Goal: Task Accomplishment & Management: Use online tool/utility

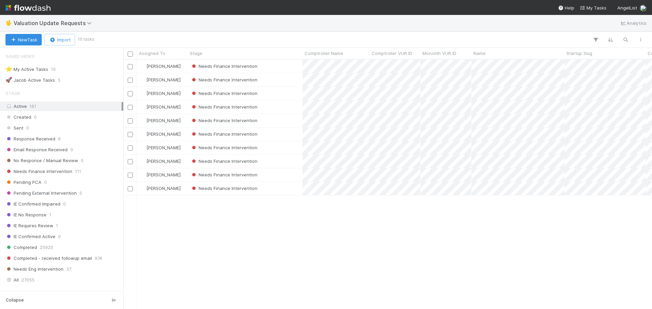
scroll to position [244, 524]
click at [296, 147] on div "Needs Finance Intervention" at bounding box center [245, 147] width 115 height 13
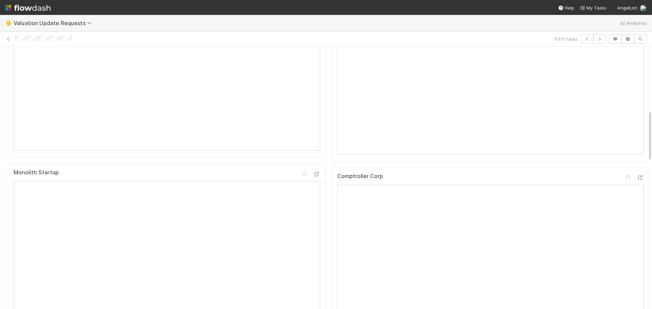
scroll to position [339, 0]
click at [637, 180] on icon at bounding box center [640, 177] width 7 height 4
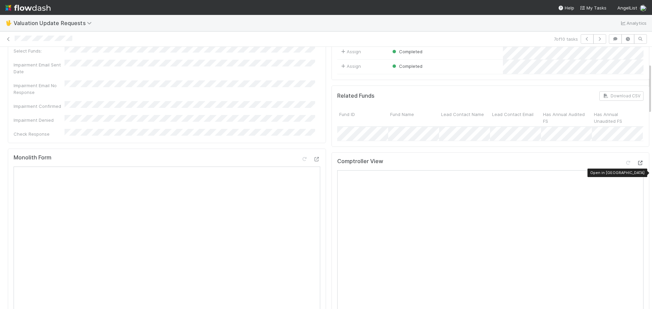
click at [637, 165] on icon at bounding box center [640, 163] width 7 height 4
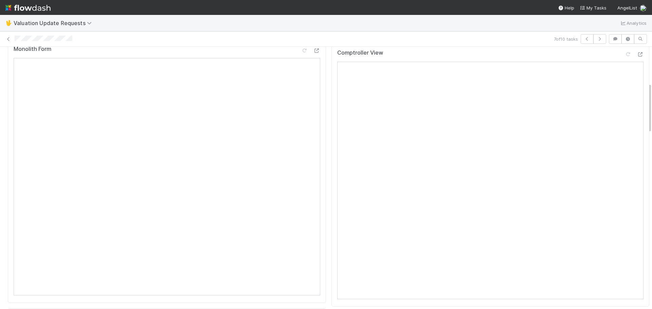
scroll to position [187, 0]
click at [637, 63] on icon at bounding box center [640, 61] width 7 height 4
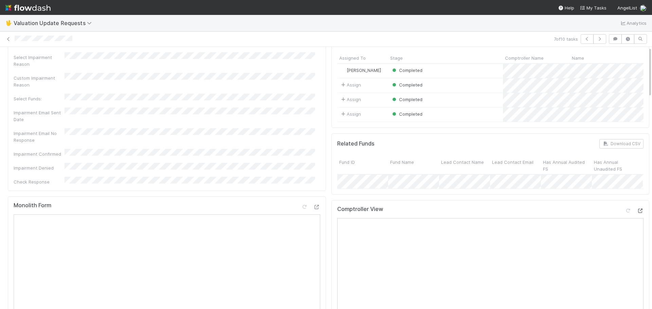
scroll to position [0, 0]
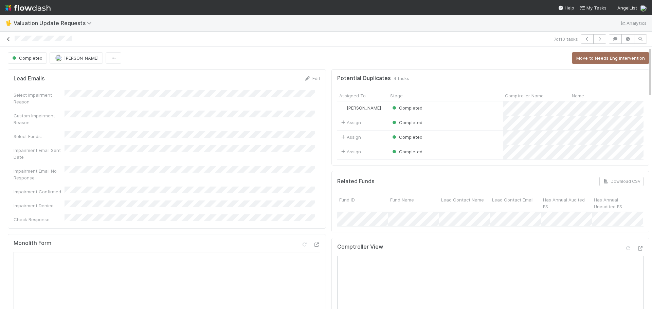
click at [8, 40] on icon at bounding box center [8, 39] width 7 height 4
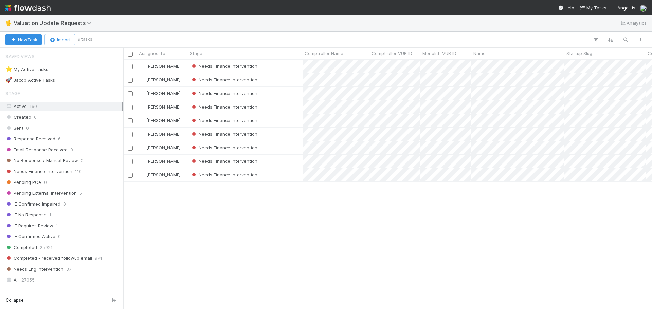
scroll to position [244, 524]
click at [289, 95] on div "Needs Finance Intervention" at bounding box center [245, 93] width 115 height 13
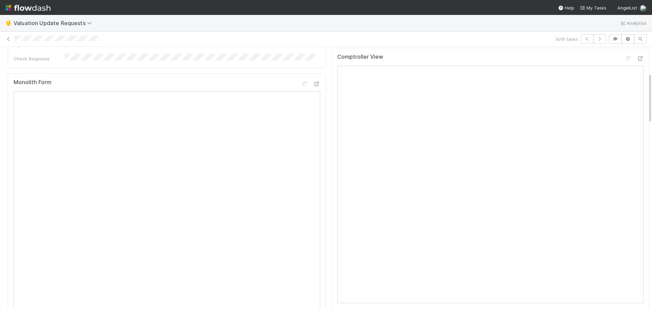
scroll to position [136, 0]
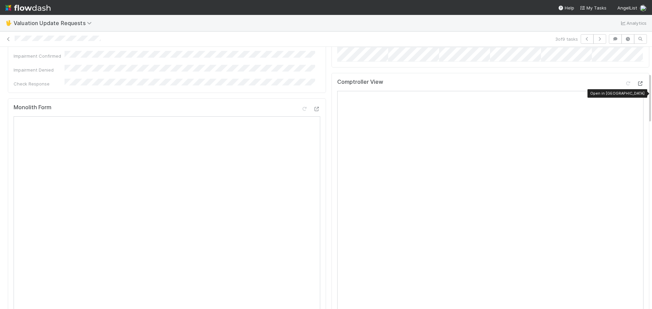
click at [637, 86] on icon at bounding box center [640, 83] width 7 height 4
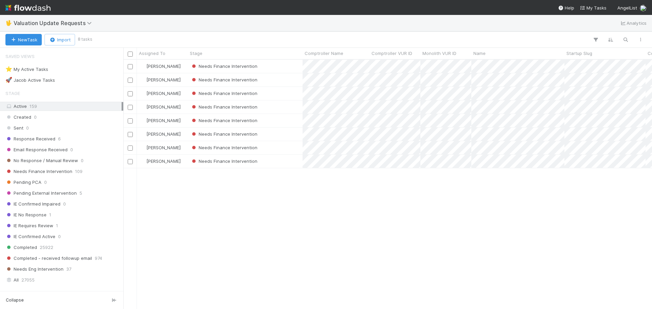
scroll to position [244, 524]
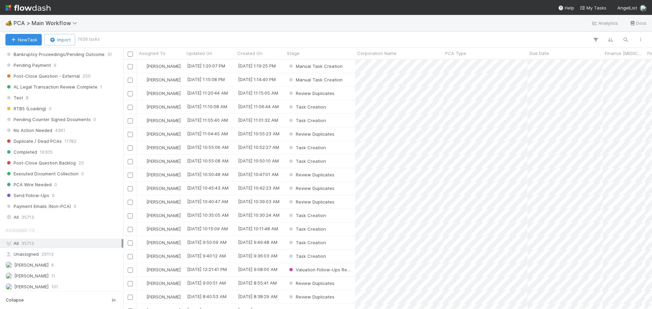
scroll to position [679, 0]
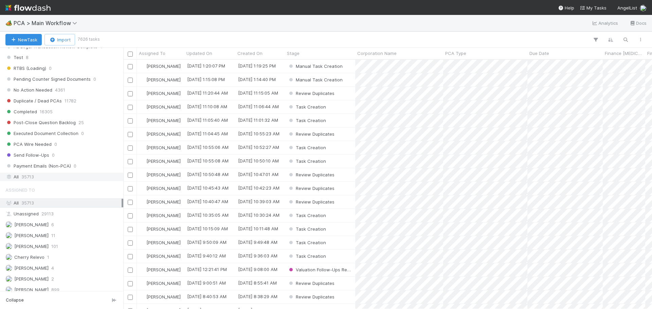
click at [36, 177] on div "All 35713" at bounding box center [63, 177] width 116 height 8
click at [624, 40] on icon "button" at bounding box center [625, 40] width 7 height 6
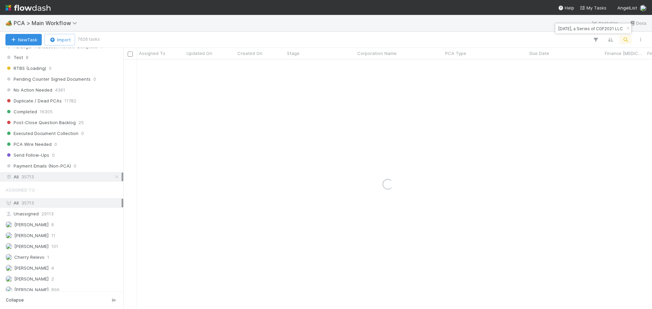
type input "Basis Jun 2022, a Series of CGF2021 LLC"
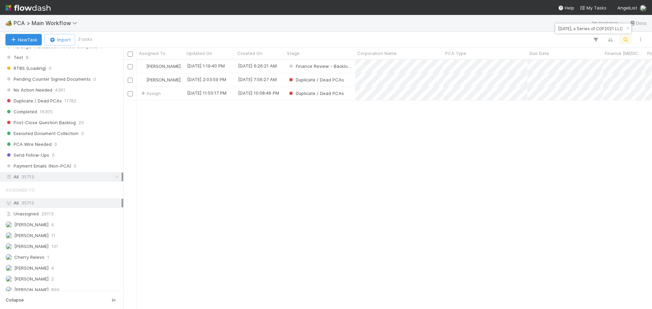
scroll to position [5, 5]
click at [350, 81] on div "Duplicate / Dead PCAs" at bounding box center [320, 79] width 70 height 13
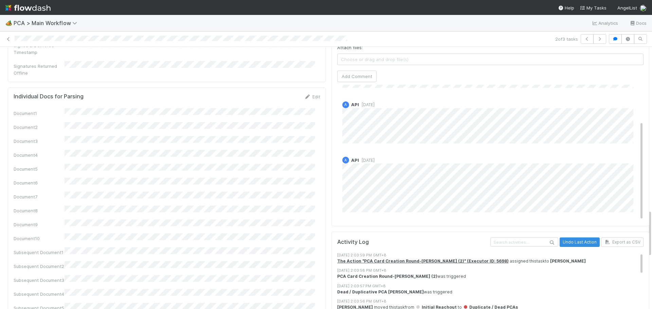
scroll to position [917, 0]
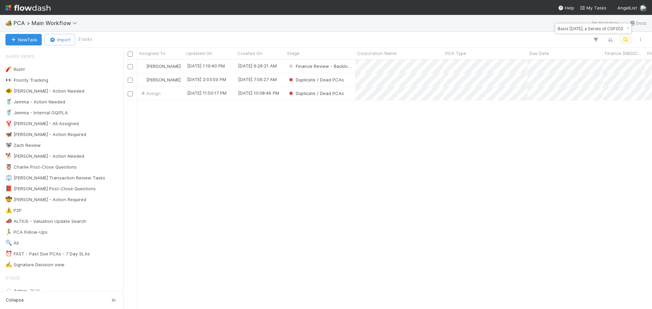
scroll to position [244, 524]
click at [350, 97] on div "Duplicate / Dead PCAs" at bounding box center [320, 93] width 70 height 13
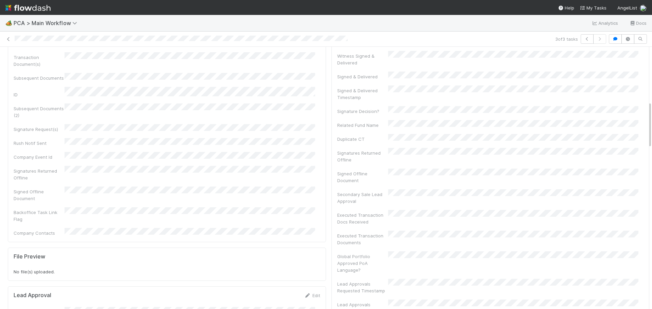
scroll to position [68, 0]
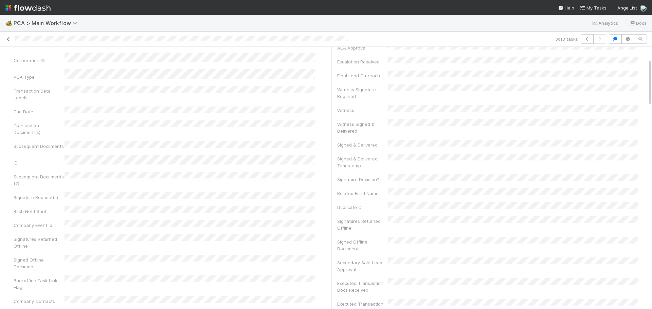
click at [6, 39] on icon at bounding box center [8, 39] width 7 height 4
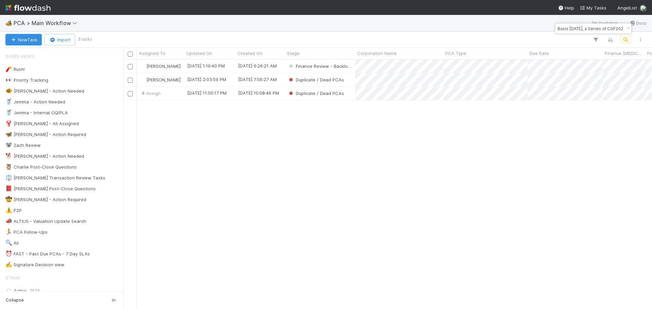
scroll to position [244, 524]
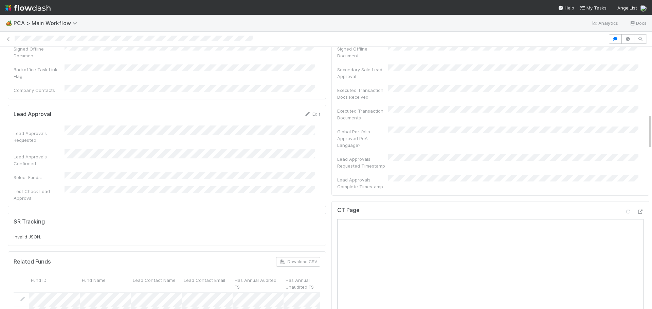
scroll to position [441, 0]
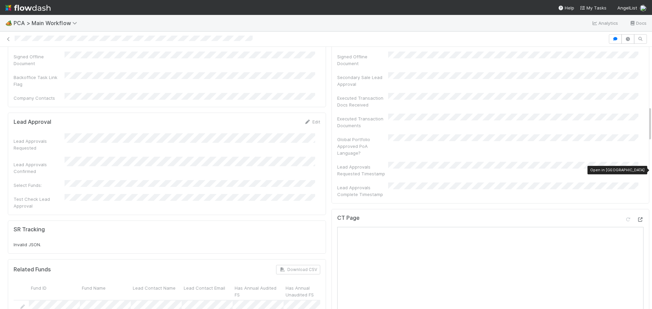
click at [637, 218] on icon at bounding box center [640, 220] width 7 height 4
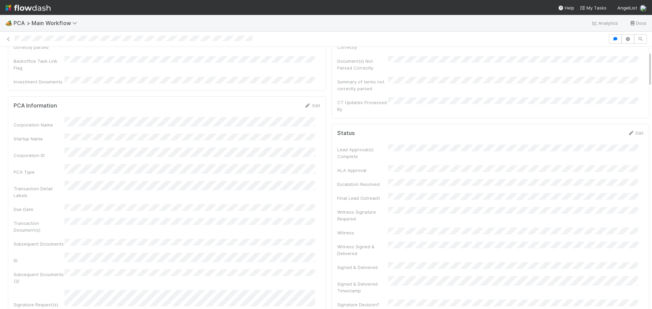
scroll to position [0, 0]
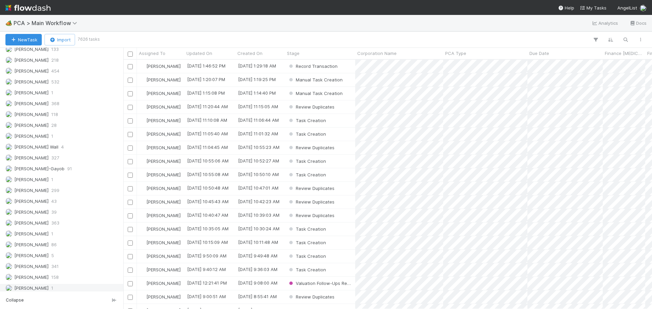
scroll to position [988, 0]
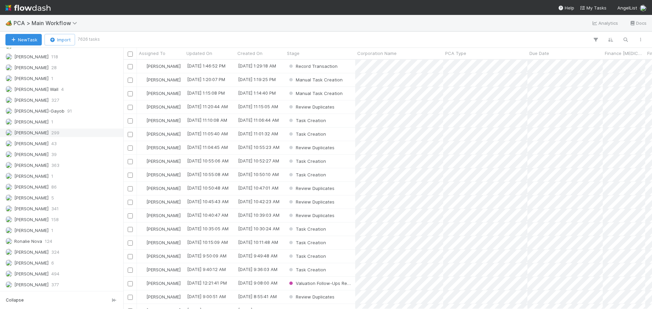
click at [29, 133] on span "Marenz Trajano" at bounding box center [31, 132] width 34 height 5
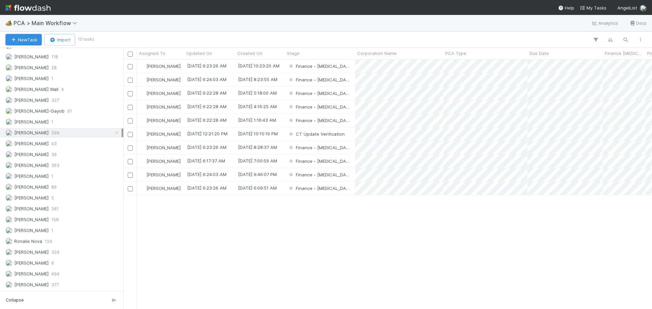
scroll to position [244, 524]
click at [348, 121] on div "Finance - ICU" at bounding box center [320, 120] width 70 height 13
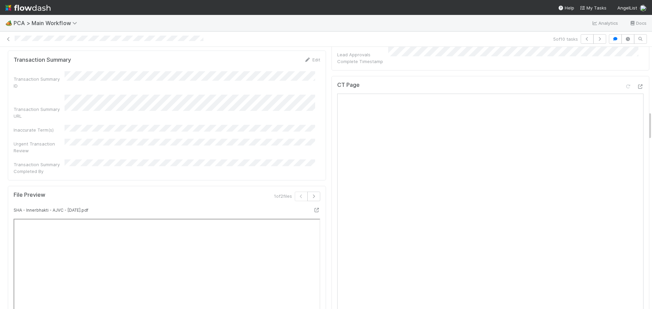
scroll to position [509, 0]
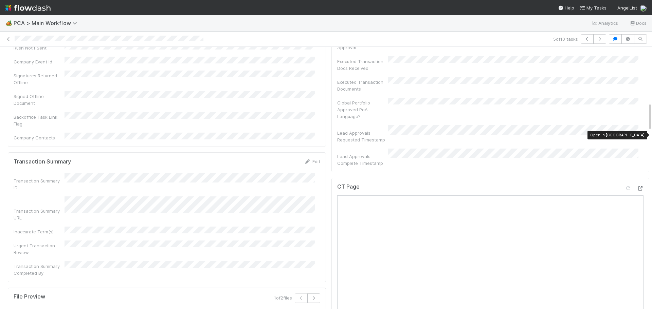
click at [637, 186] on icon at bounding box center [640, 188] width 7 height 4
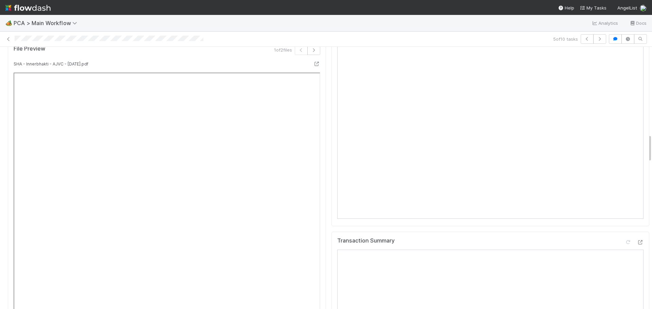
scroll to position [815, 0]
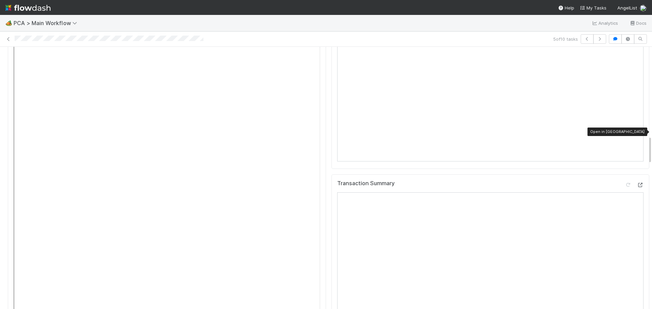
click at [637, 183] on icon at bounding box center [640, 185] width 7 height 4
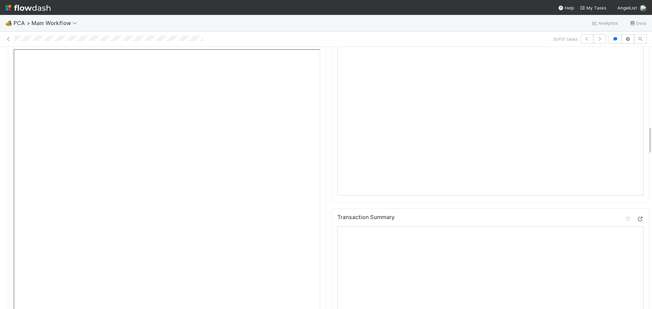
scroll to position [577, 0]
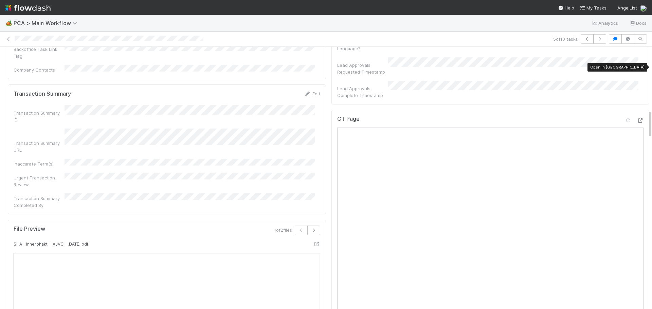
click at [637, 118] on icon at bounding box center [640, 120] width 7 height 4
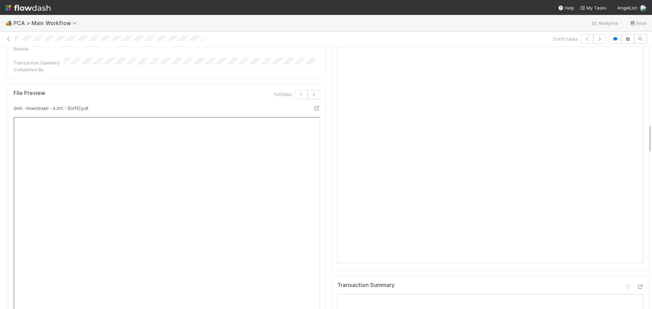
scroll to position [849, 0]
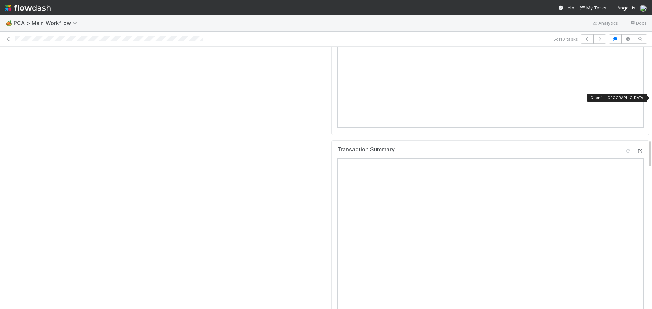
click at [637, 149] on icon at bounding box center [640, 151] width 7 height 4
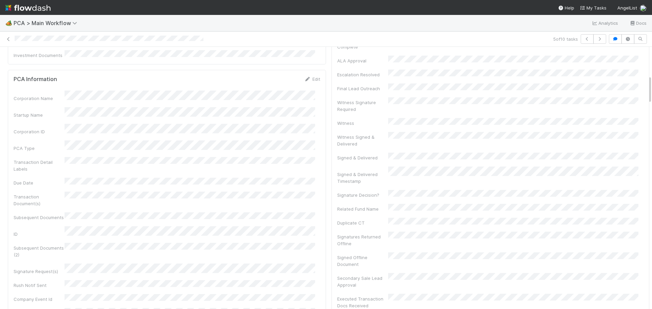
scroll to position [0, 0]
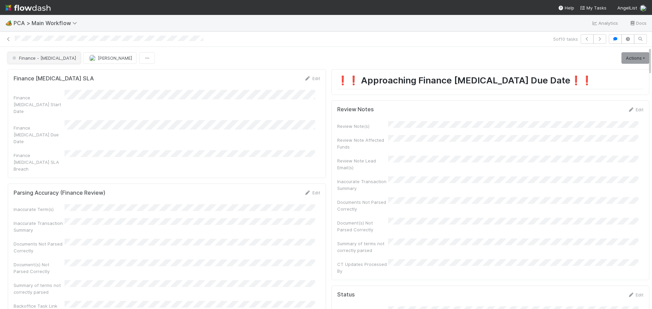
click at [28, 59] on span "Finance - ICU" at bounding box center [43, 57] width 65 height 5
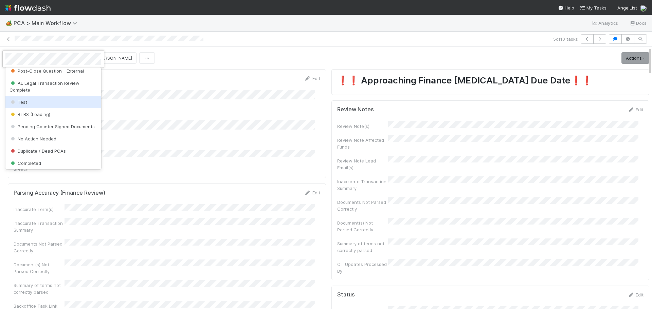
scroll to position [543, 0]
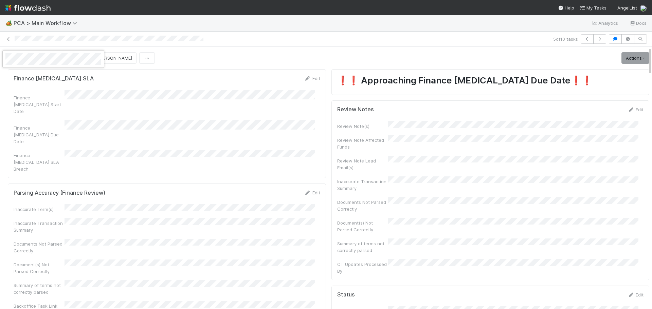
click at [354, 17] on div at bounding box center [326, 154] width 652 height 309
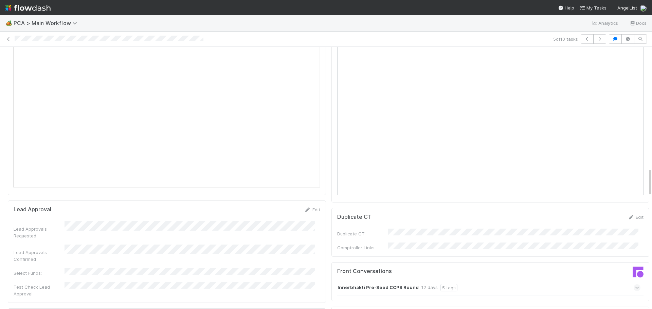
scroll to position [1120, 0]
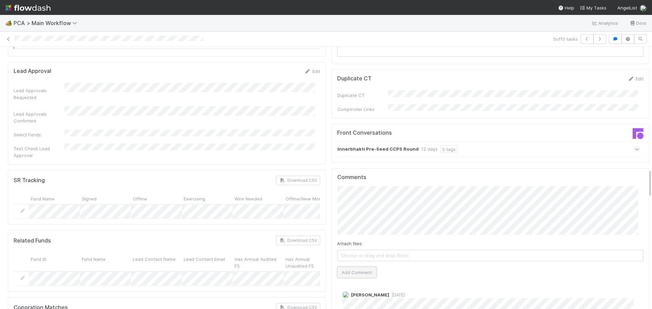
click at [347, 267] on button "Add Comment" at bounding box center [356, 273] width 39 height 12
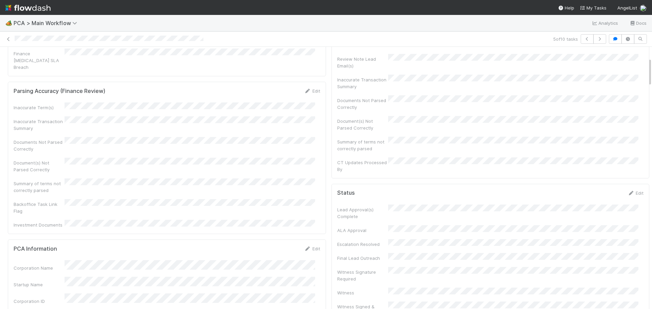
scroll to position [0, 0]
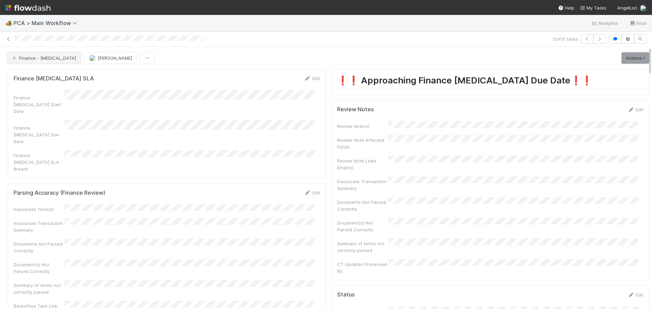
click at [38, 59] on span "Finance - ICU" at bounding box center [43, 57] width 65 height 5
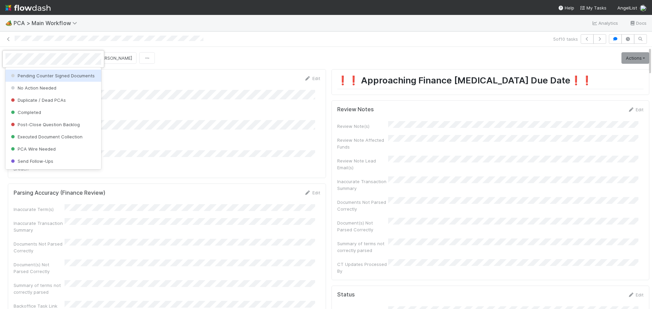
scroll to position [543, 0]
click at [61, 82] on div "No Action Needed" at bounding box center [53, 76] width 96 height 12
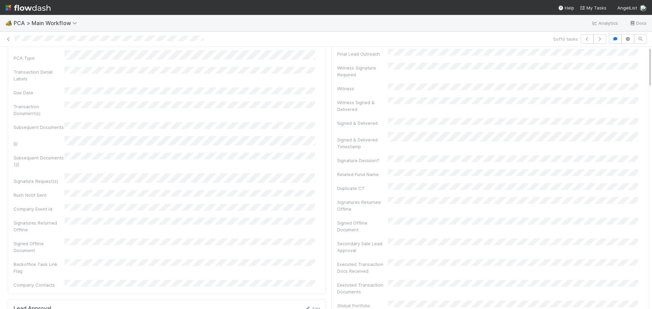
scroll to position [0, 0]
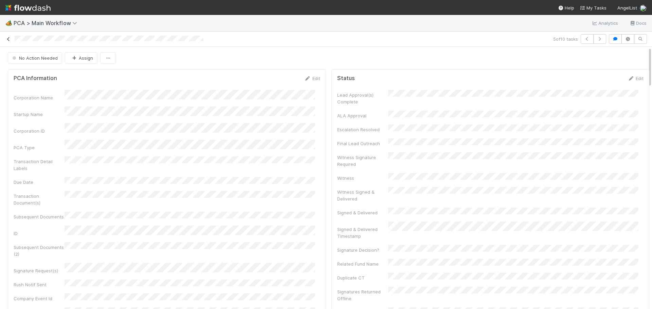
click at [6, 38] on icon at bounding box center [8, 39] width 7 height 4
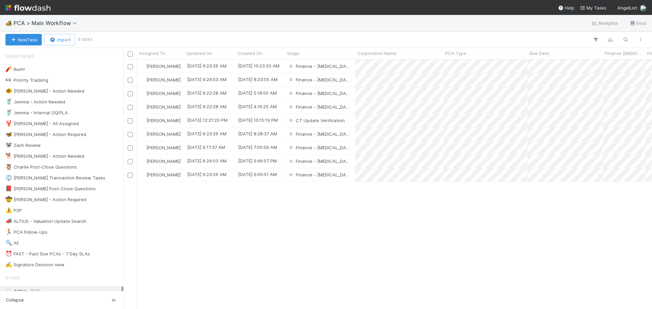
scroll to position [244, 524]
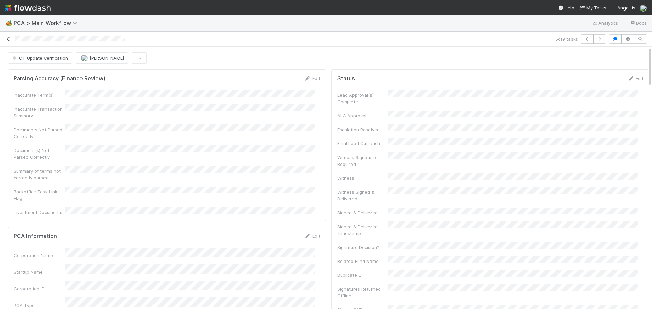
click at [7, 37] on icon at bounding box center [8, 39] width 7 height 4
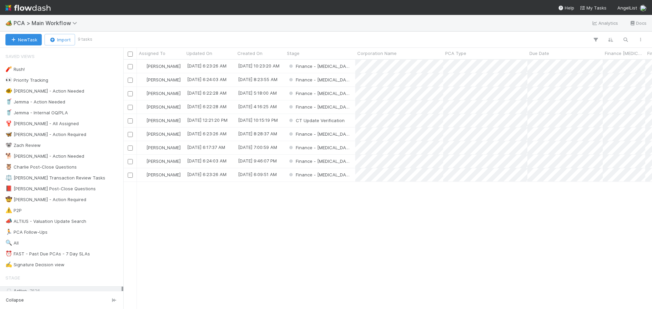
scroll to position [244, 524]
click at [348, 134] on div "Finance - ICU" at bounding box center [320, 134] width 70 height 13
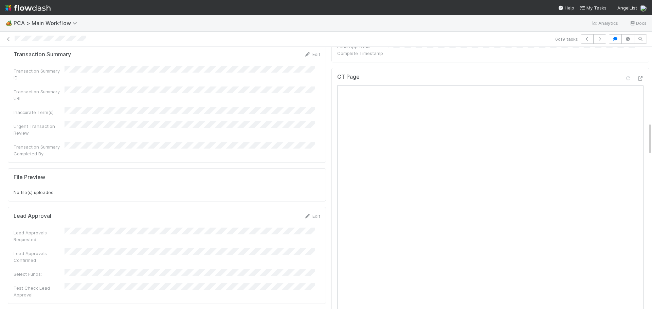
scroll to position [509, 0]
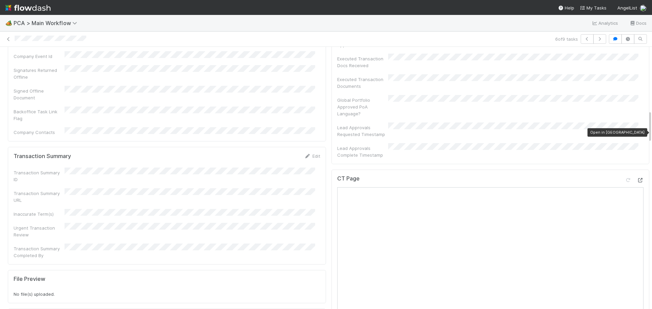
click at [637, 178] on icon at bounding box center [640, 180] width 7 height 4
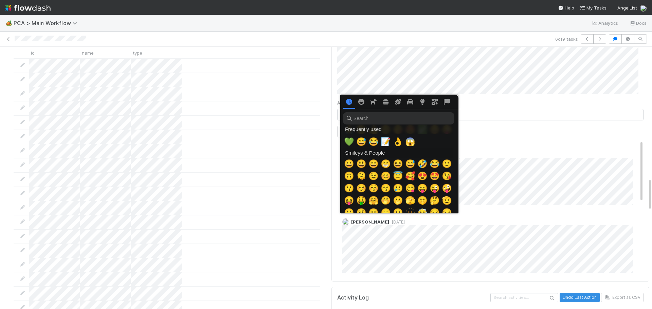
scroll to position [0, 0]
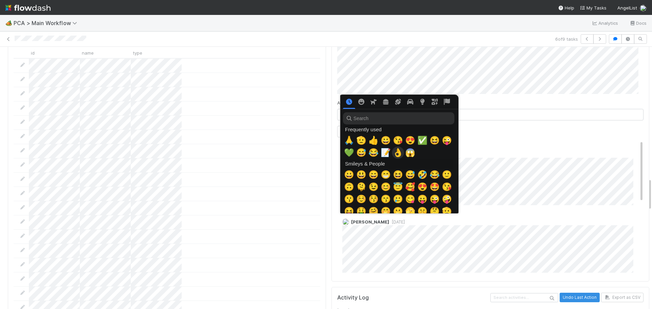
click at [393, 152] on span "👌" at bounding box center [398, 153] width 10 height 10
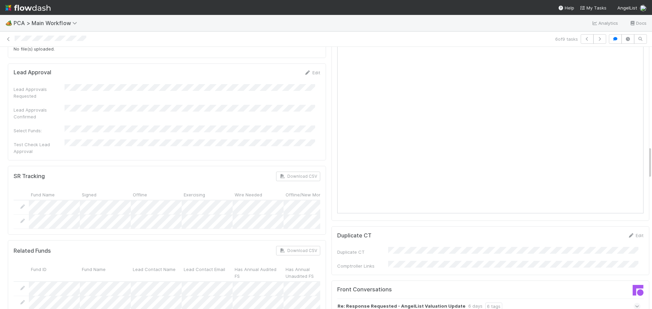
scroll to position [747, 0]
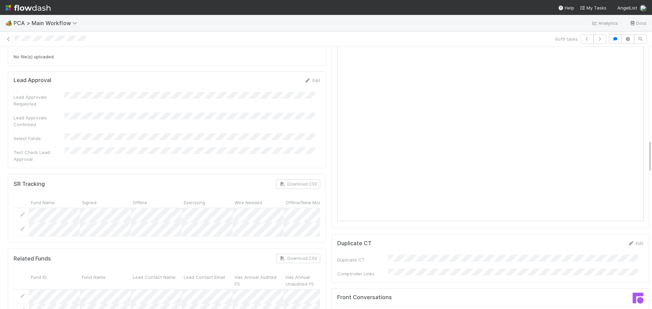
click at [4, 38] on div "6 of 9 tasks" at bounding box center [326, 39] width 652 height 10
click at [8, 39] on icon at bounding box center [8, 39] width 7 height 4
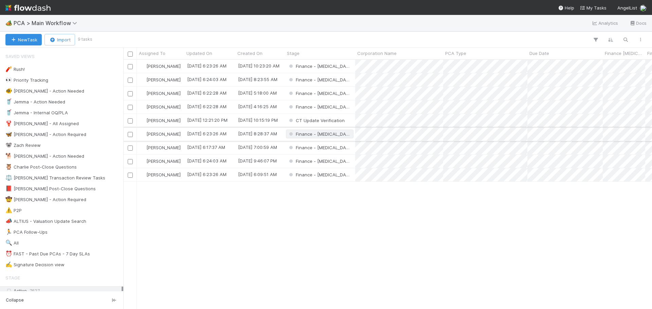
scroll to position [244, 524]
click at [339, 63] on div "Finance - ICU" at bounding box center [320, 66] width 70 height 13
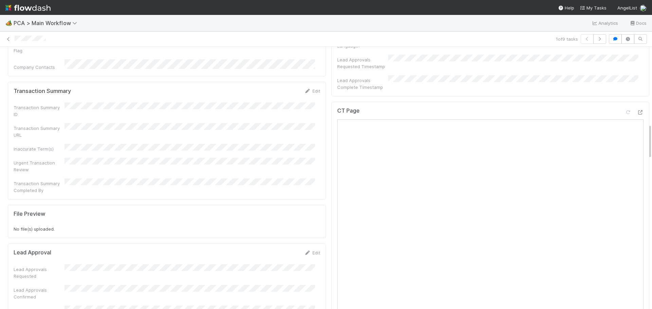
scroll to position [475, 0]
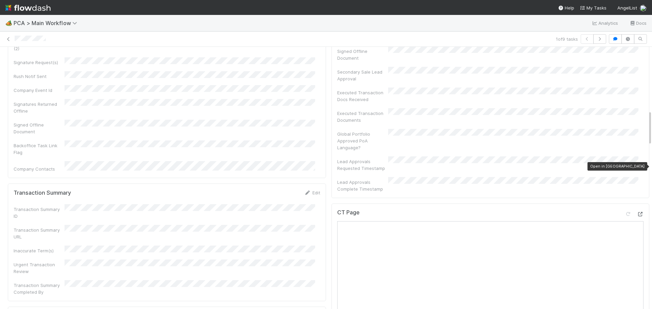
click at [637, 211] on div at bounding box center [640, 214] width 7 height 7
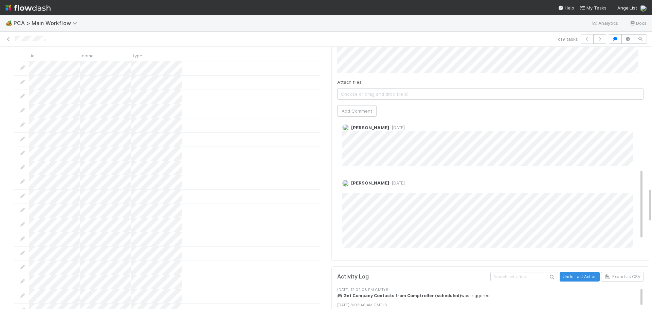
scroll to position [124, 0]
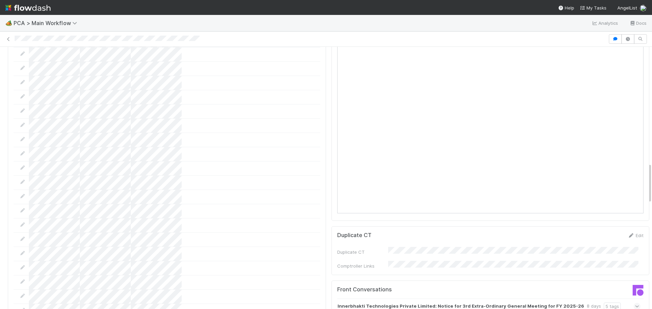
scroll to position [543, 0]
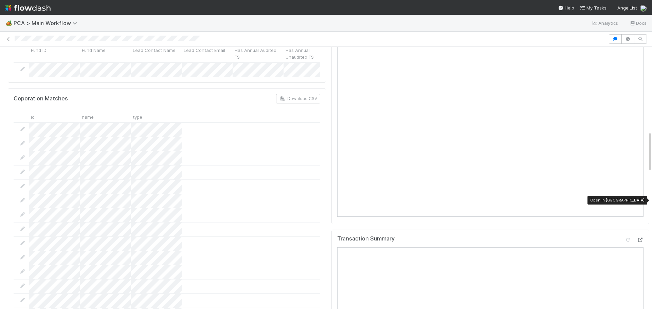
click at [637, 238] on icon at bounding box center [640, 240] width 7 height 4
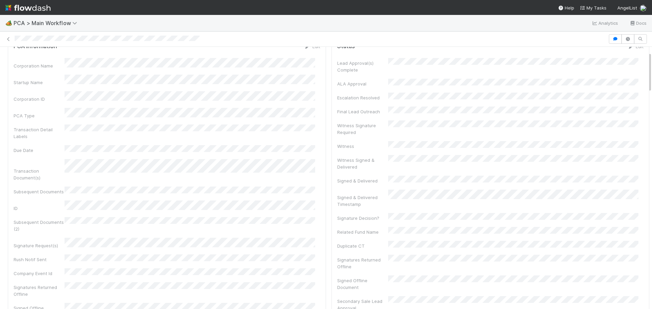
scroll to position [0, 0]
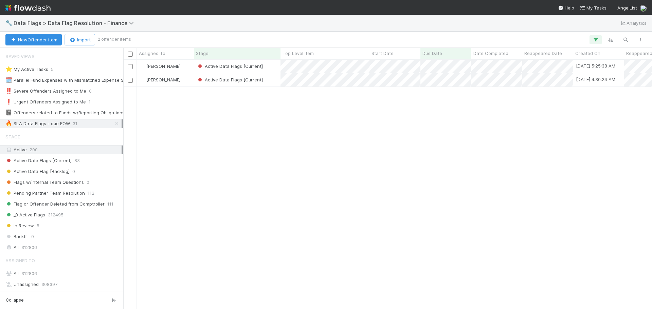
scroll to position [244, 524]
click at [273, 69] on div "Active Data Flags [Current]" at bounding box center [237, 66] width 87 height 13
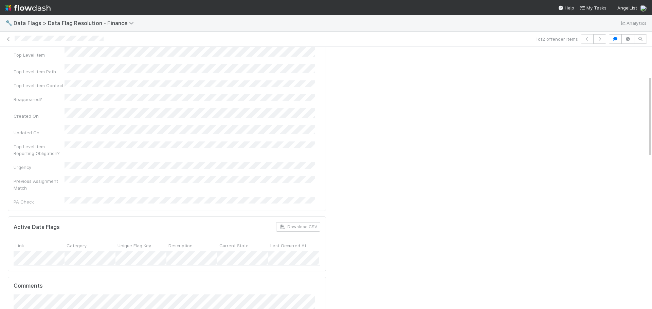
scroll to position [102, 0]
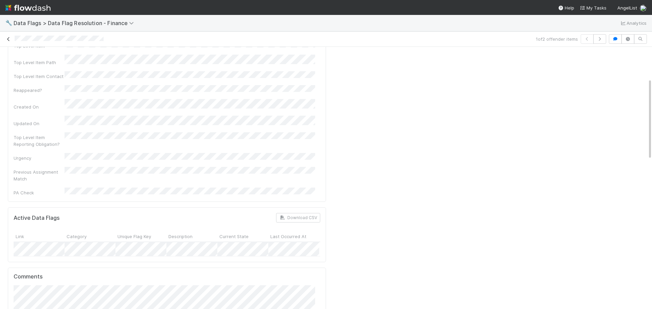
click at [10, 40] on icon at bounding box center [8, 39] width 7 height 4
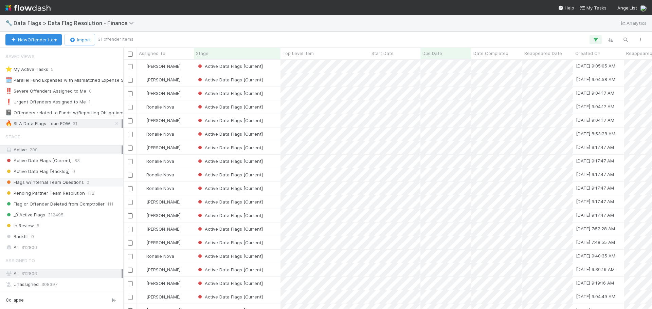
scroll to position [130, 0]
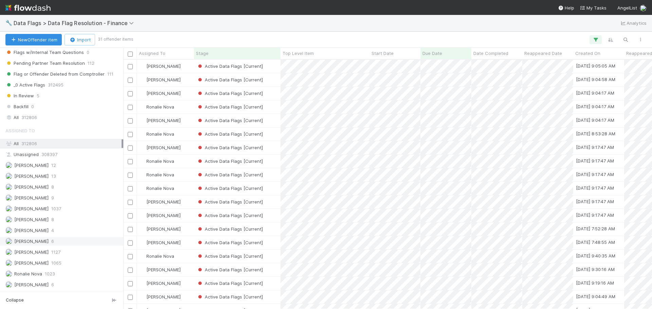
click at [55, 242] on div "Marenz Trajano 6" at bounding box center [63, 241] width 116 height 8
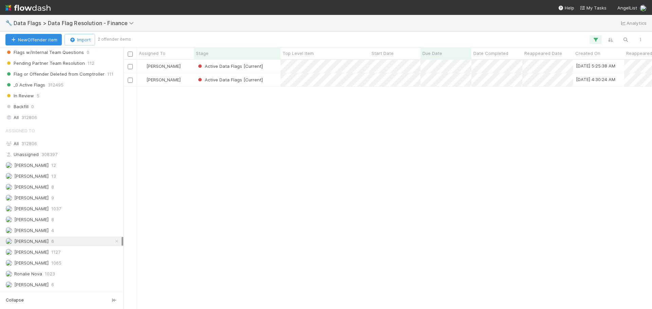
scroll to position [244, 524]
click at [280, 68] on div "Active Data Flags [Current]" at bounding box center [237, 66] width 87 height 13
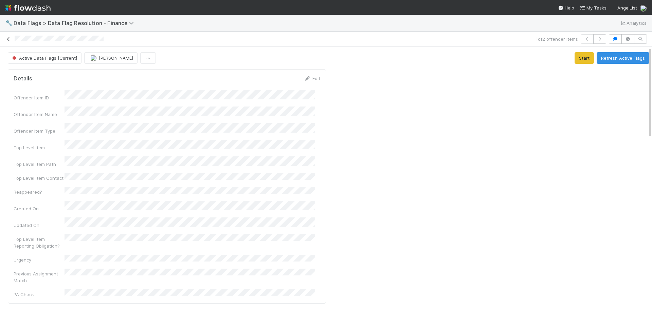
click at [8, 42] on link at bounding box center [8, 39] width 7 height 7
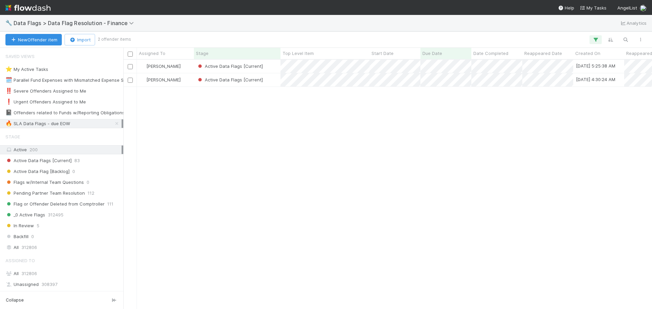
scroll to position [244, 524]
click at [275, 85] on div "Active Data Flags [Current]" at bounding box center [237, 79] width 87 height 13
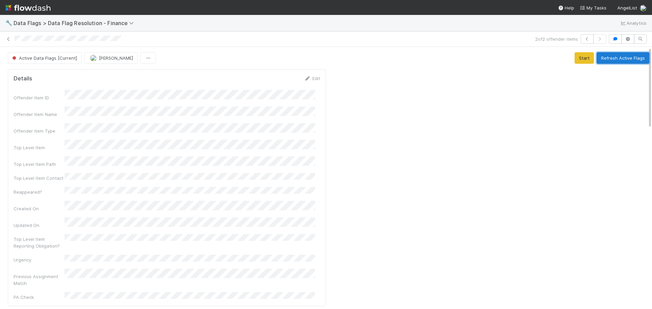
click at [614, 62] on button "Refresh Active Flags" at bounding box center [622, 58] width 53 height 12
click at [7, 39] on icon at bounding box center [8, 39] width 7 height 4
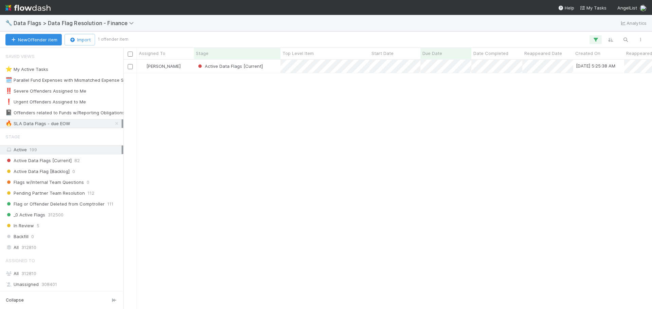
scroll to position [244, 524]
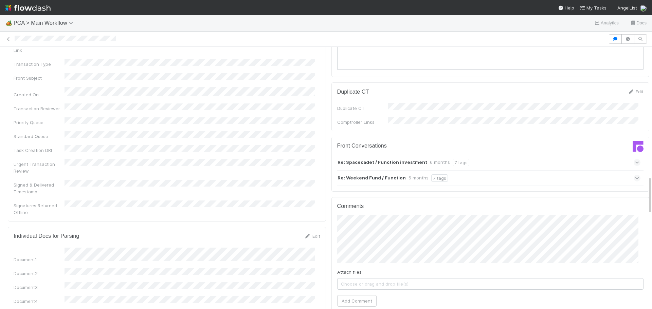
scroll to position [1052, 0]
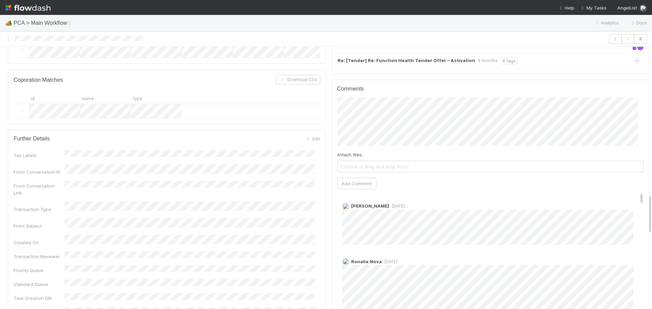
scroll to position [34, 0]
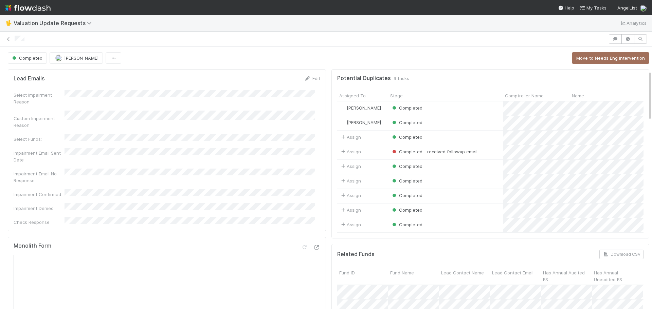
scroll to position [170, 0]
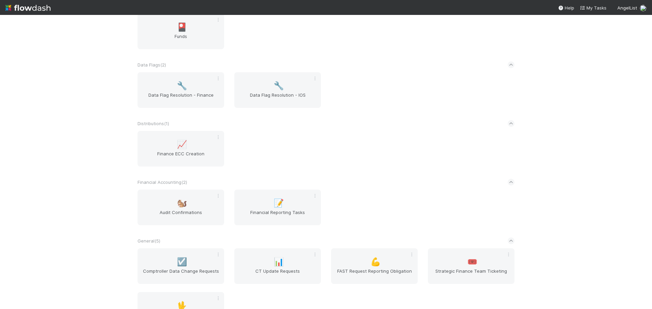
scroll to position [49, 0]
click at [175, 197] on div "🐿️ Audit Confirmations" at bounding box center [180, 208] width 87 height 36
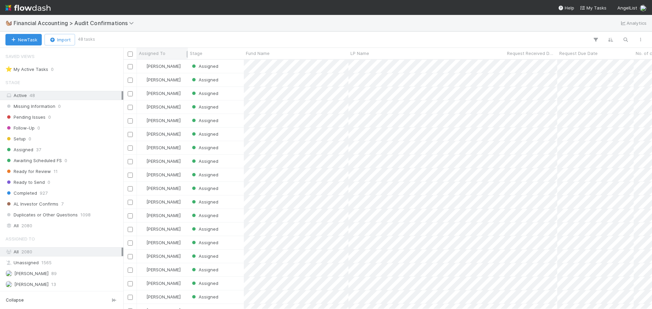
click at [152, 52] on span "Assigned To" at bounding box center [152, 53] width 26 height 7
click at [170, 68] on div "Sort A → Z" at bounding box center [177, 66] width 77 height 10
